Goal: Transaction & Acquisition: Book appointment/travel/reservation

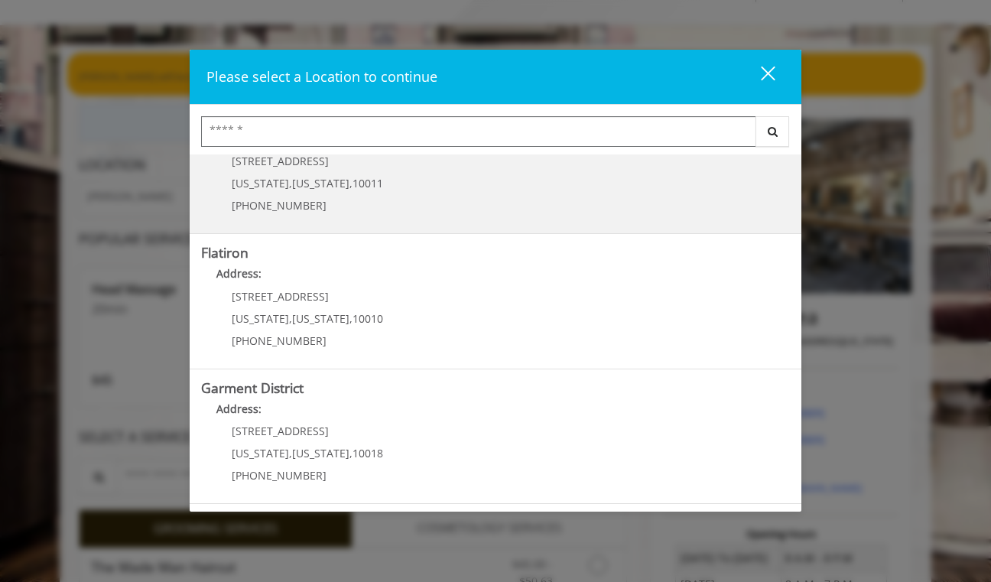
scroll to position [107, 0]
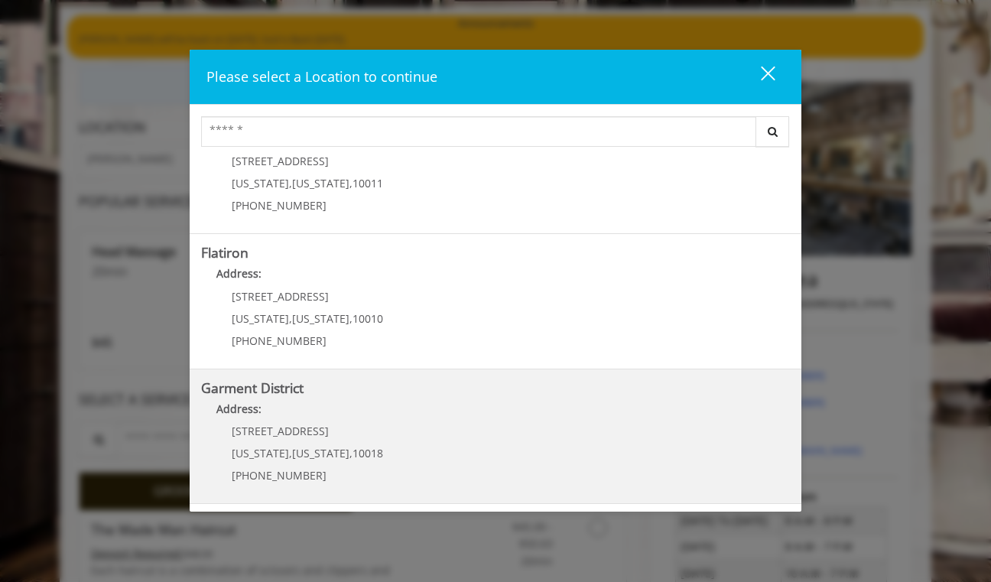
click at [319, 431] on p "[STREET_ADDRESS]" at bounding box center [307, 430] width 151 height 11
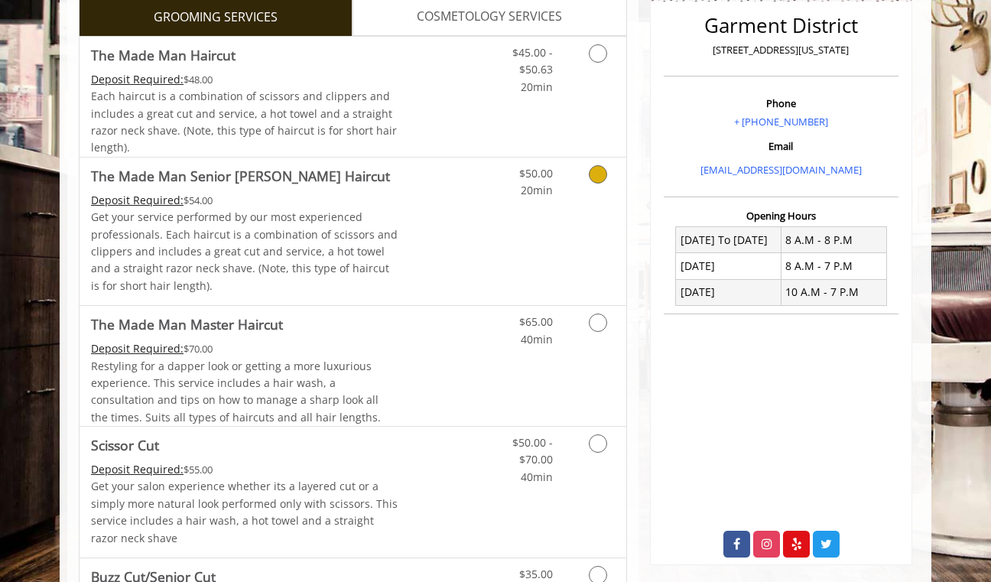
scroll to position [439, 0]
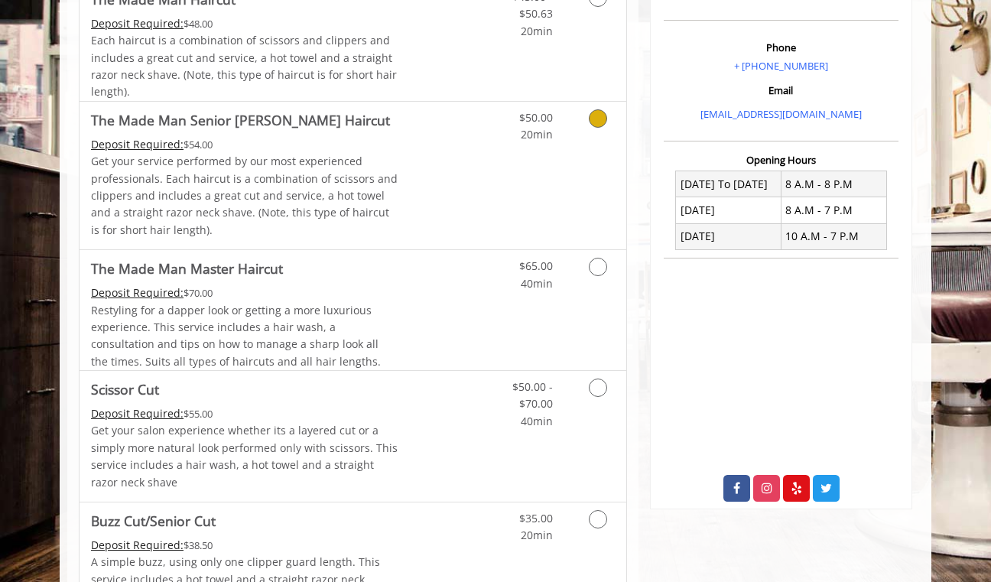
click at [376, 180] on p "Get your service performed by our most experienced professionals. Each haircut …" at bounding box center [244, 196] width 307 height 86
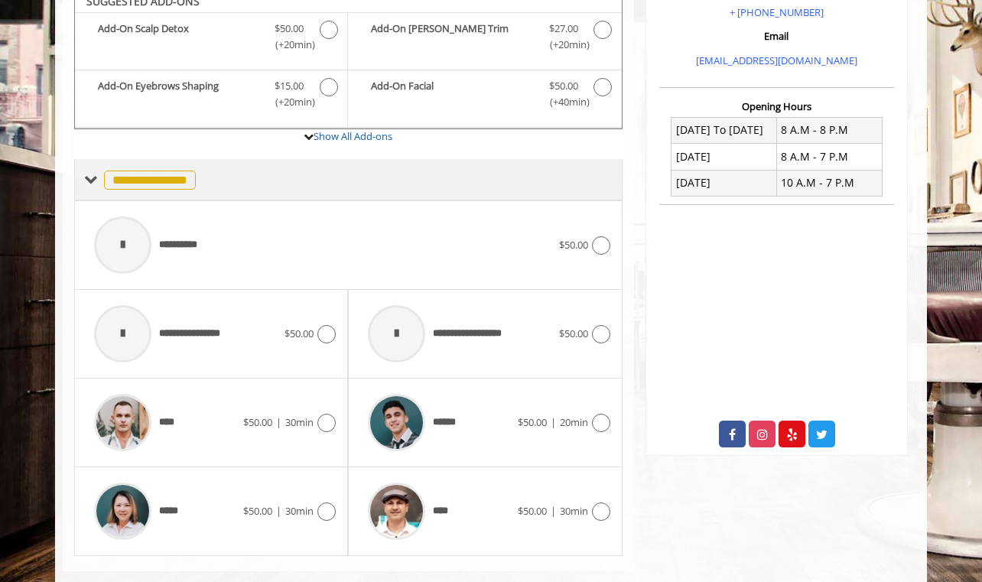
scroll to position [519, 0]
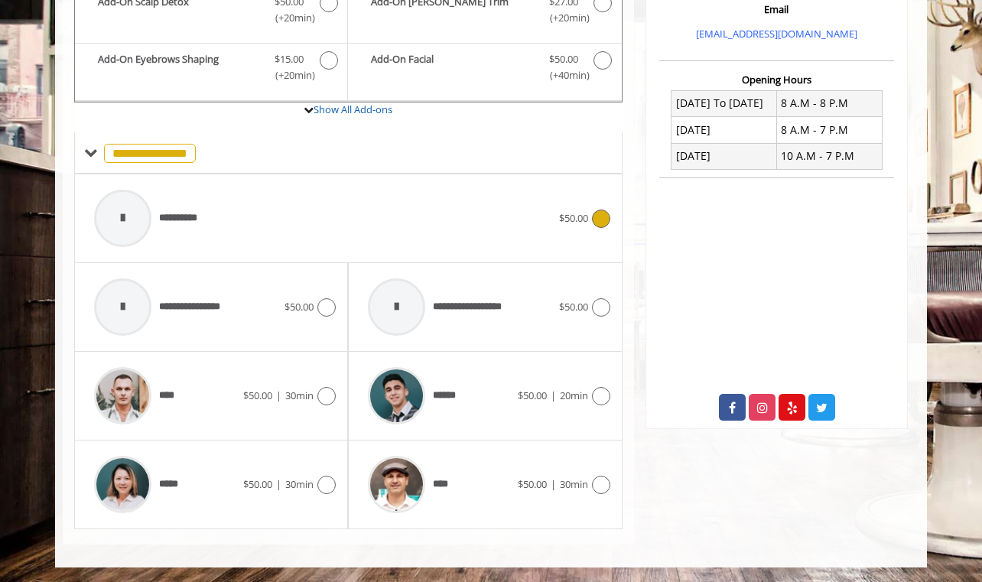
click at [310, 210] on div "**********" at bounding box center [322, 218] width 472 height 73
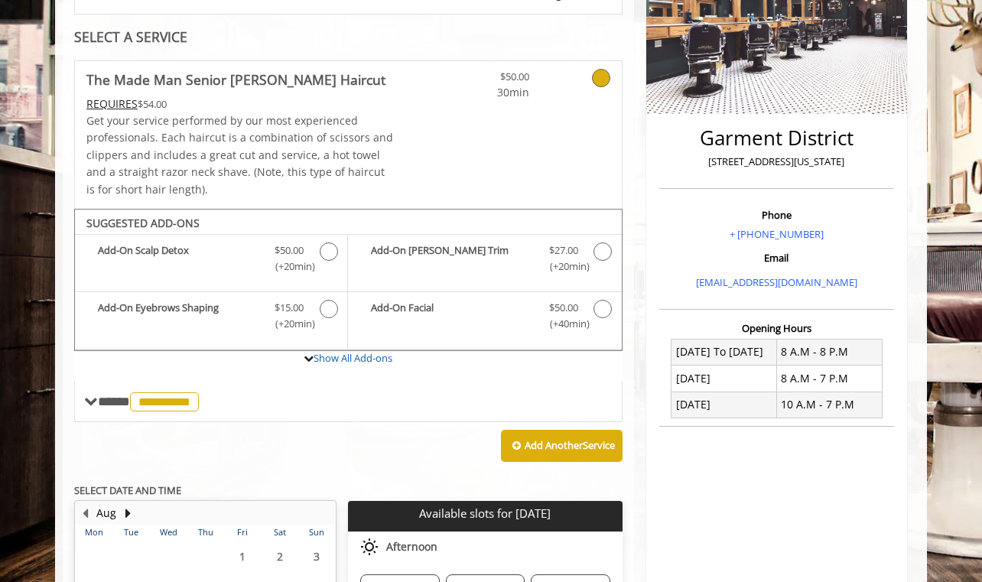
scroll to position [265, 0]
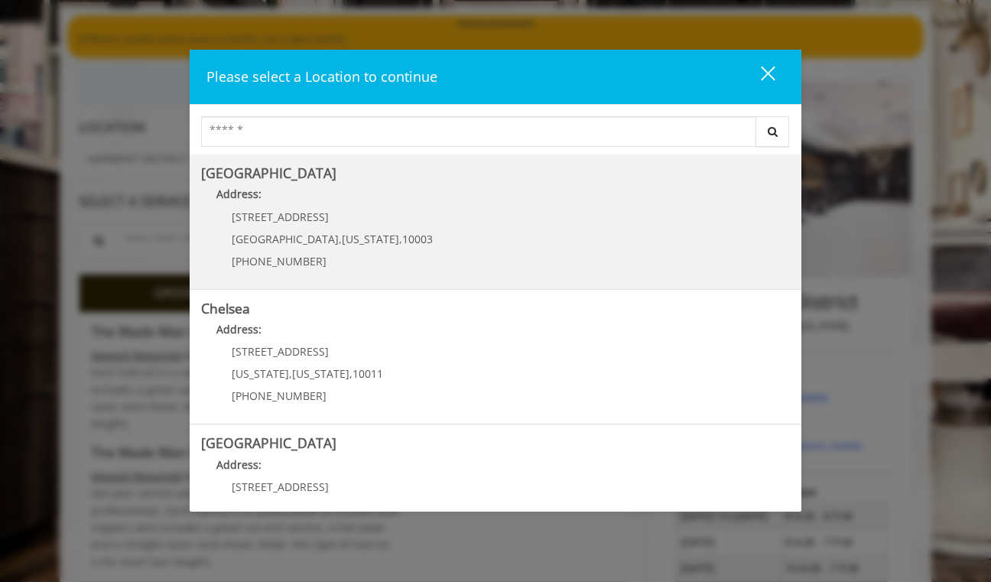
click at [385, 246] on Village "Greenwich Village Address: 60 E 8th St Manhattan , New York , 10003 (212) 598-1…" at bounding box center [495, 222] width 589 height 112
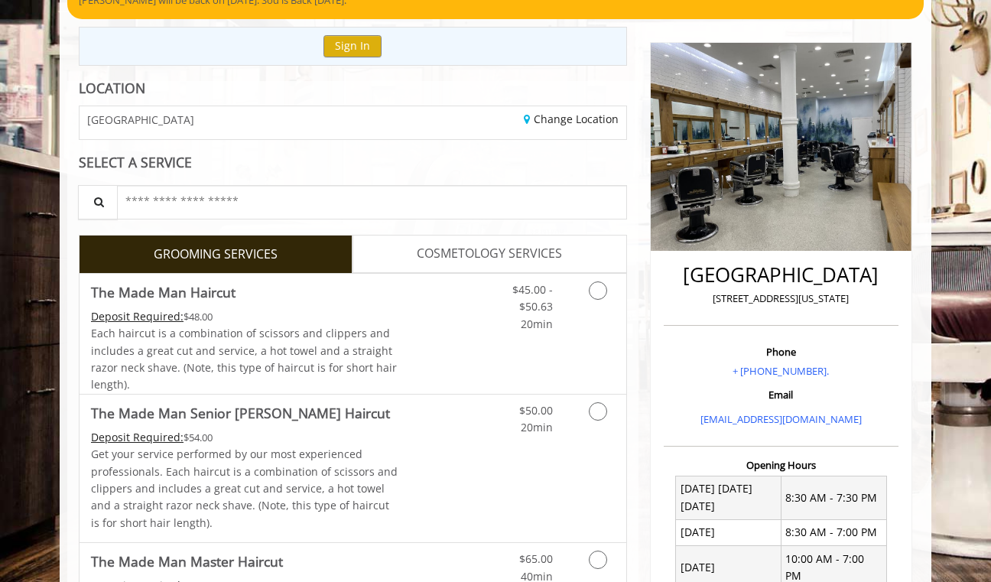
scroll to position [147, 0]
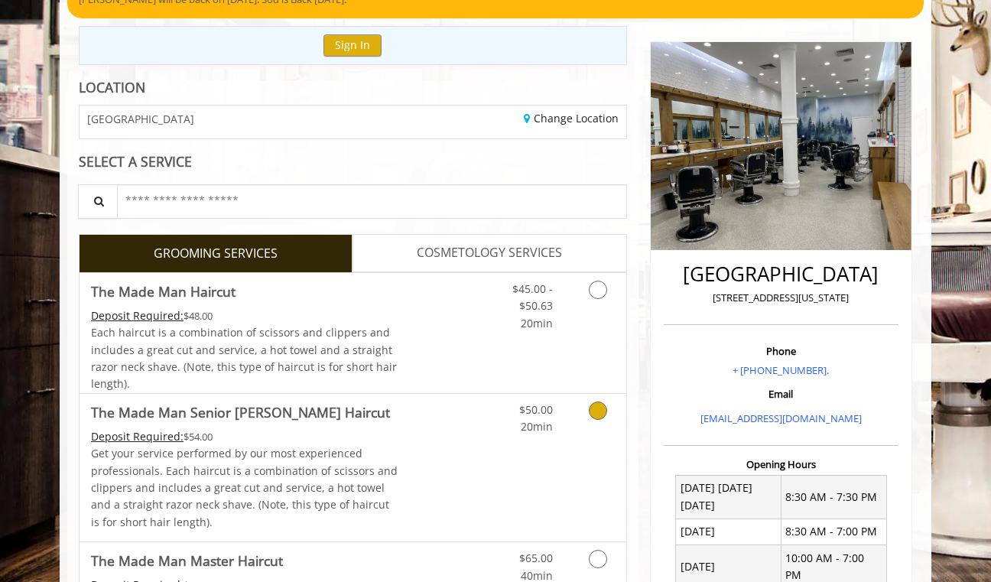
click at [597, 414] on icon "Grooming services" at bounding box center [598, 410] width 18 height 18
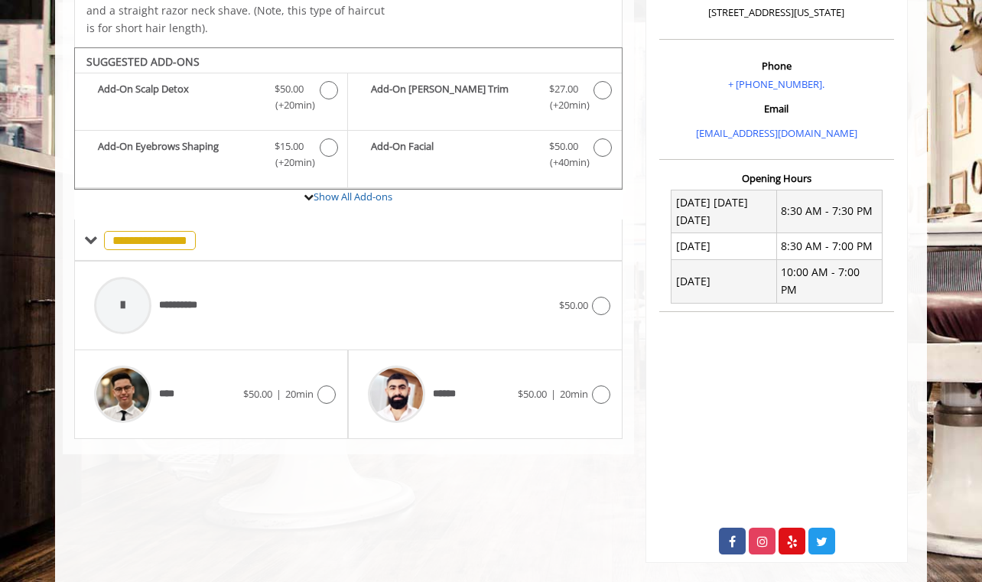
scroll to position [433, 0]
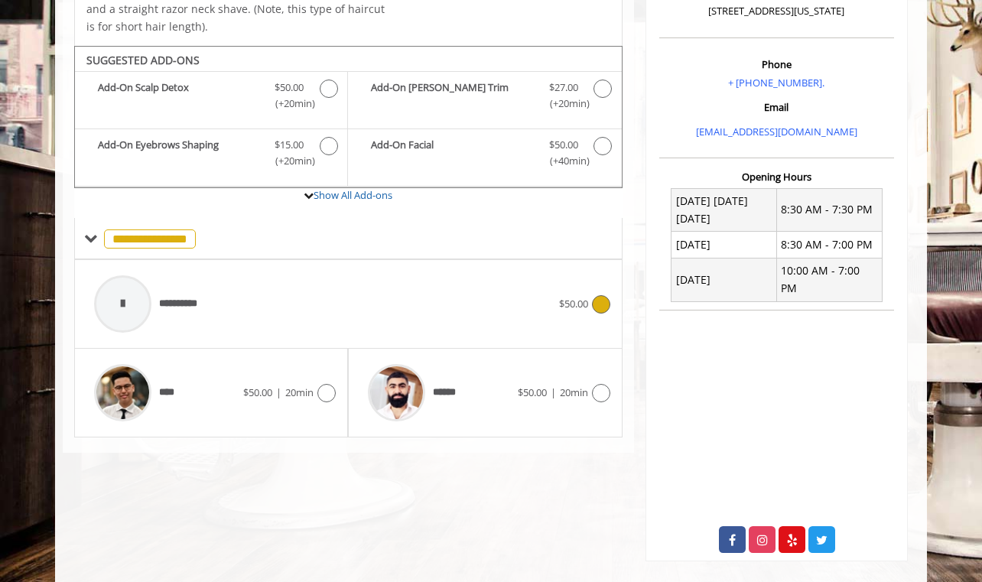
click at [261, 287] on div "**********" at bounding box center [322, 304] width 472 height 73
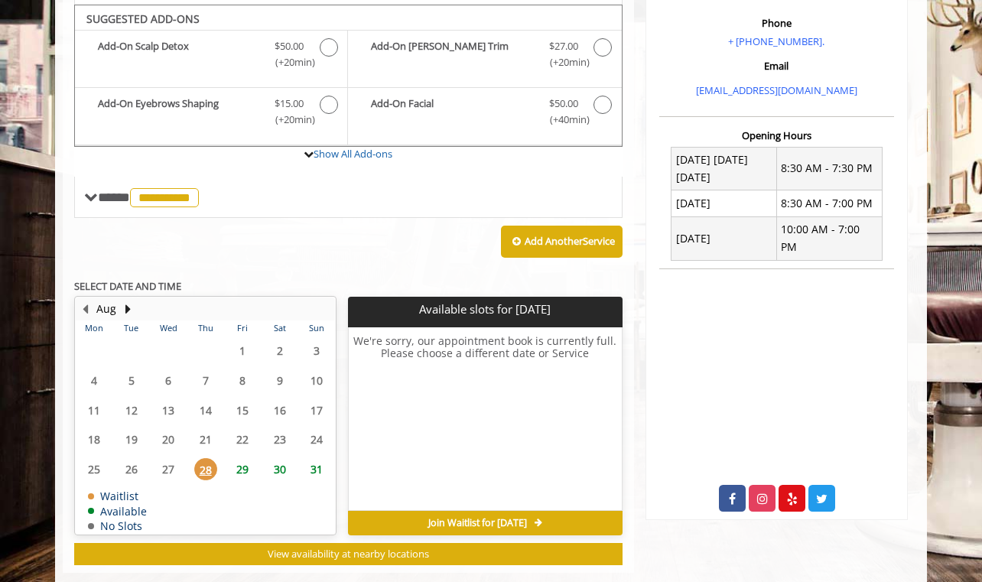
scroll to position [479, 0]
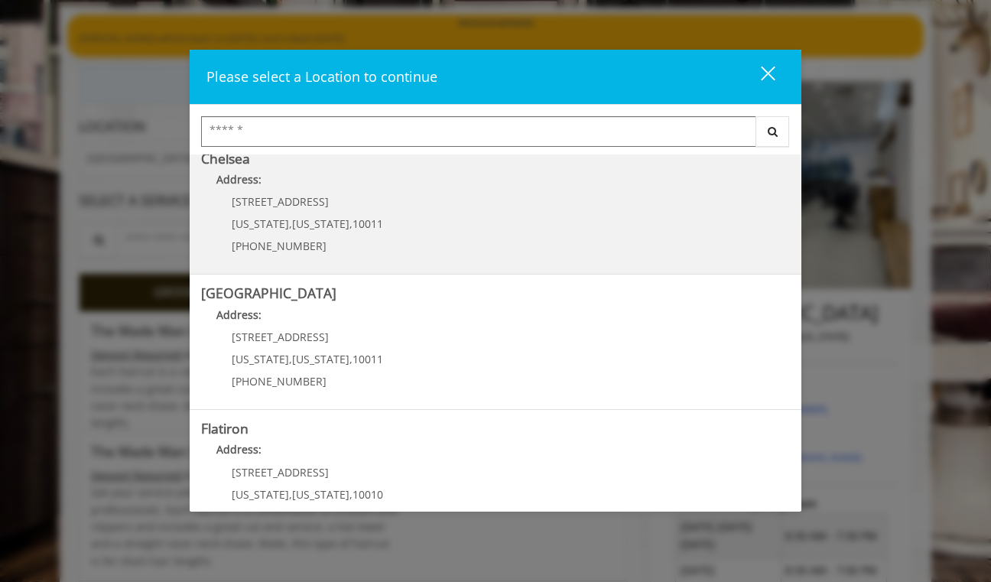
scroll to position [326, 0]
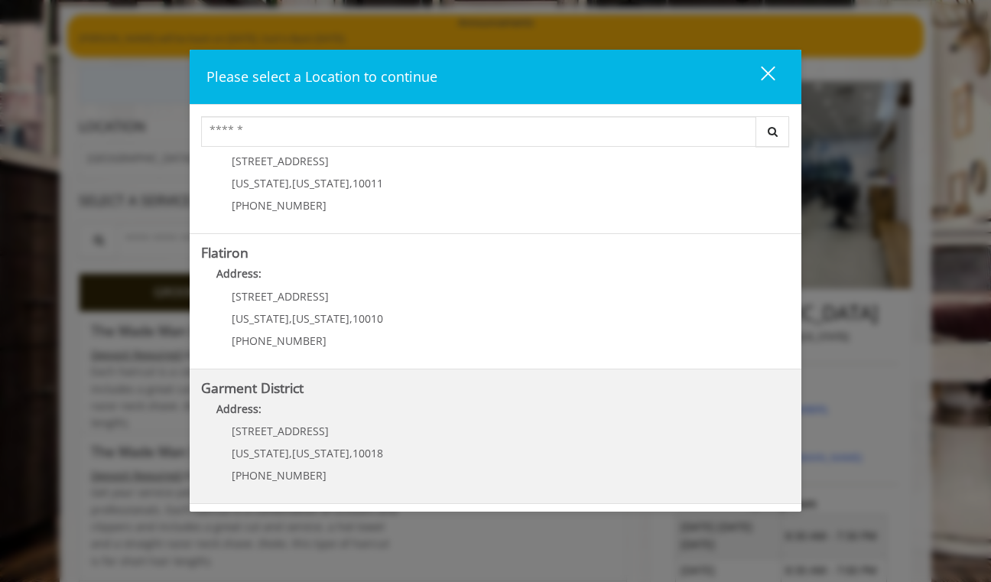
click at [344, 394] on h5 "Garment District" at bounding box center [495, 388] width 589 height 15
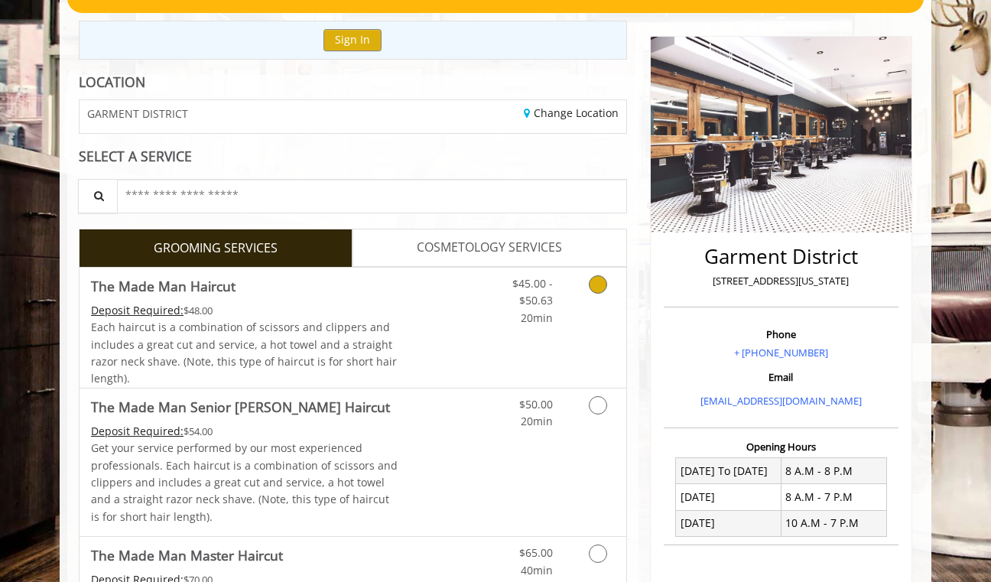
click at [574, 309] on div "Grooming services" at bounding box center [595, 297] width 62 height 59
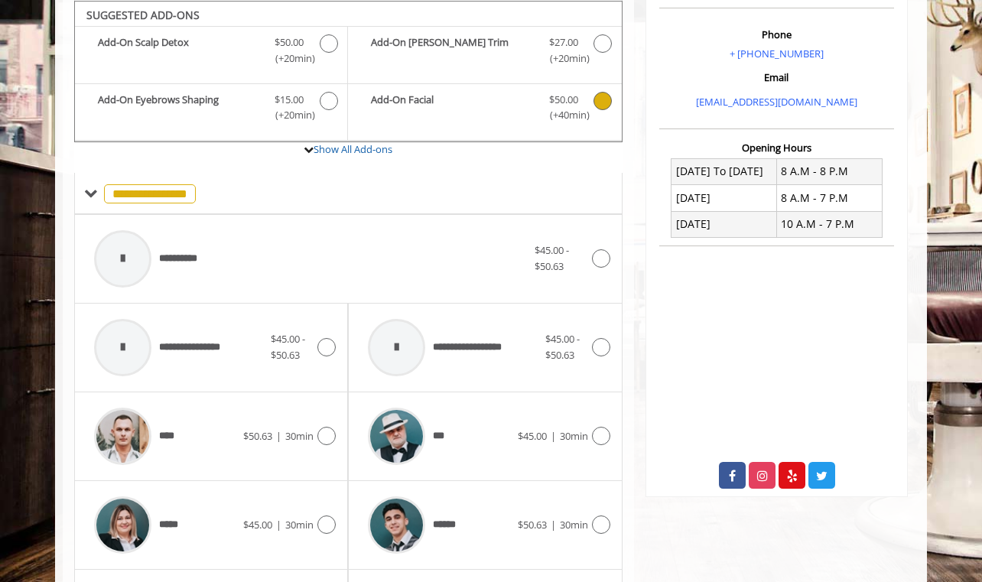
click at [443, 102] on b "Add-On Facial" at bounding box center [452, 108] width 162 height 32
click at [446, 108] on b "Add-On Facial" at bounding box center [452, 108] width 162 height 32
click at [466, 240] on div "**********" at bounding box center [310, 258] width 448 height 73
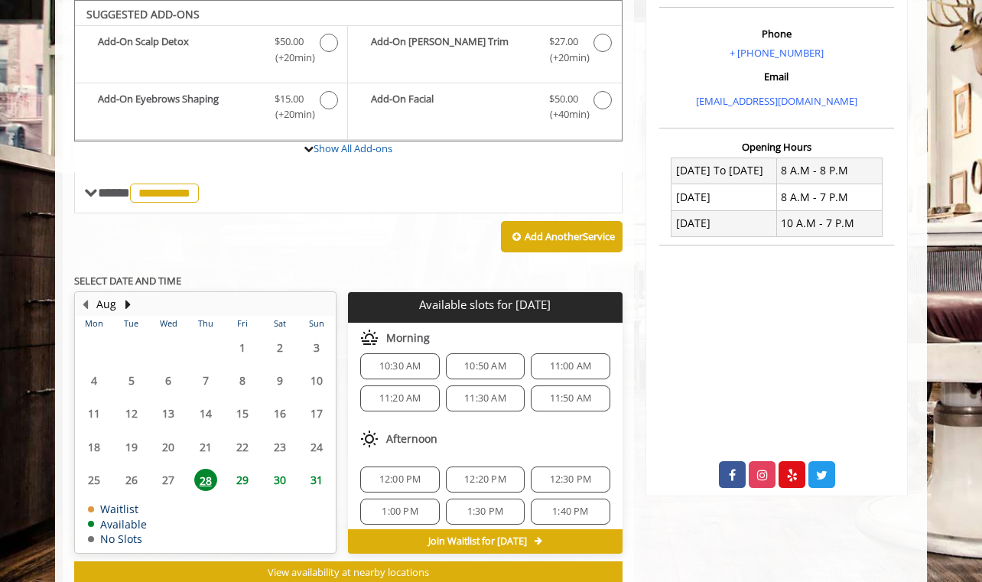
scroll to position [452, 0]
click at [417, 372] on div "10:30 AM" at bounding box center [399, 366] width 79 height 26
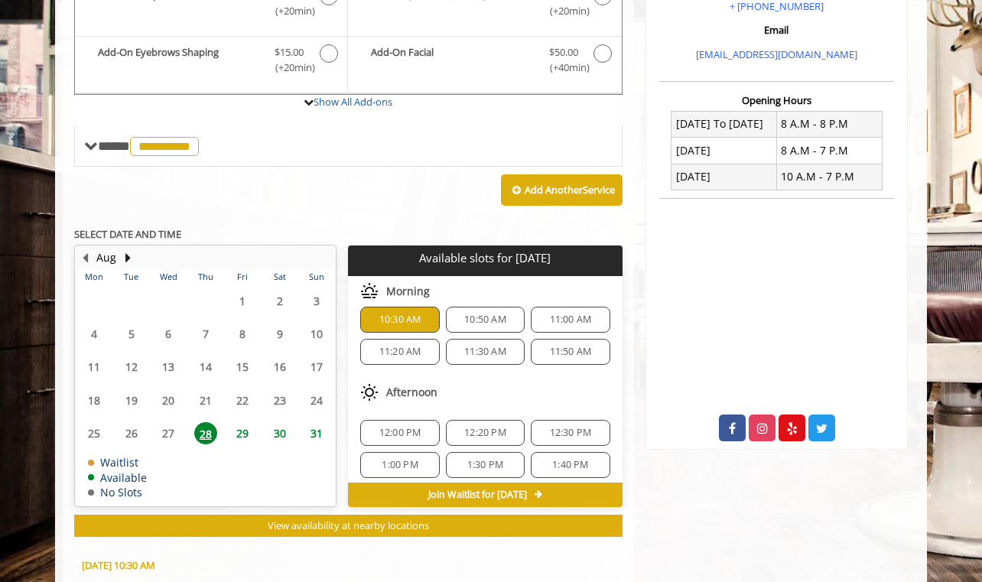
scroll to position [471, 0]
